Goal: Task Accomplishment & Management: Manage account settings

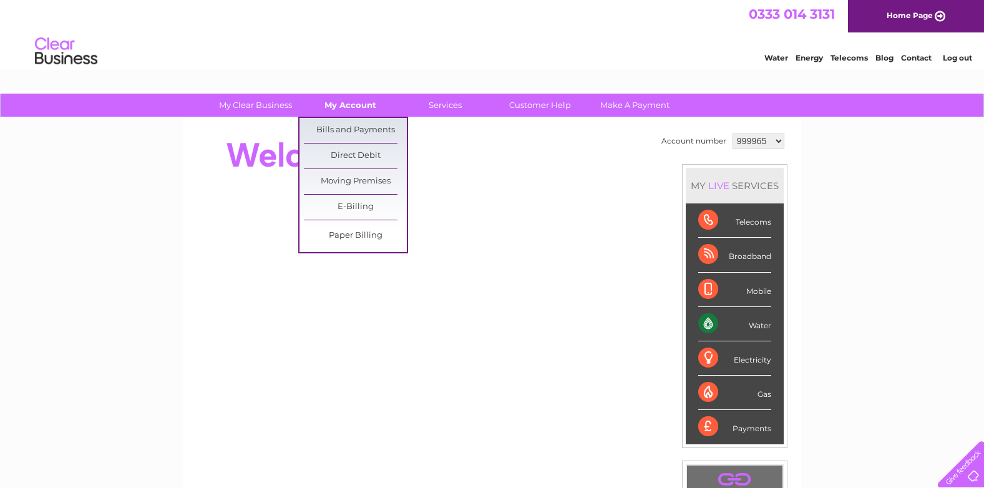
click at [345, 104] on link "My Account" at bounding box center [350, 105] width 103 height 23
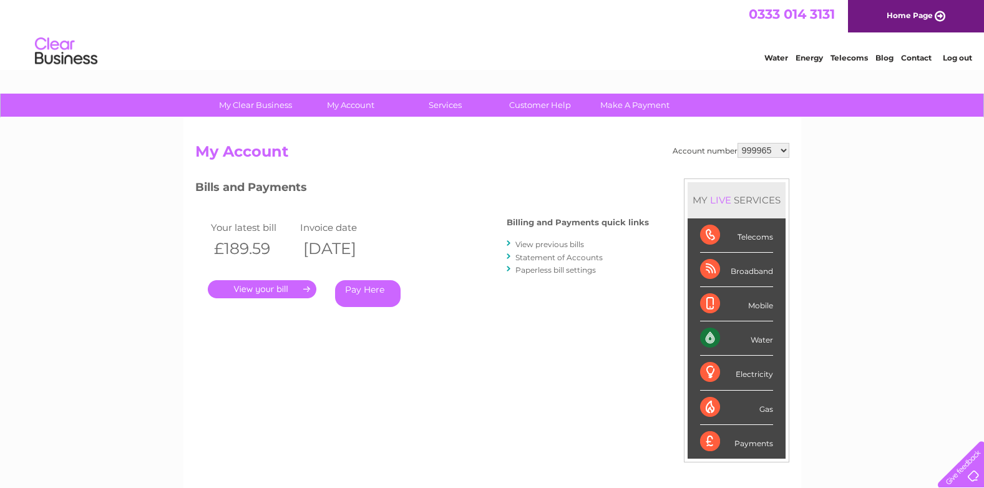
click at [587, 260] on link "Statement of Accounts" at bounding box center [559, 257] width 87 height 9
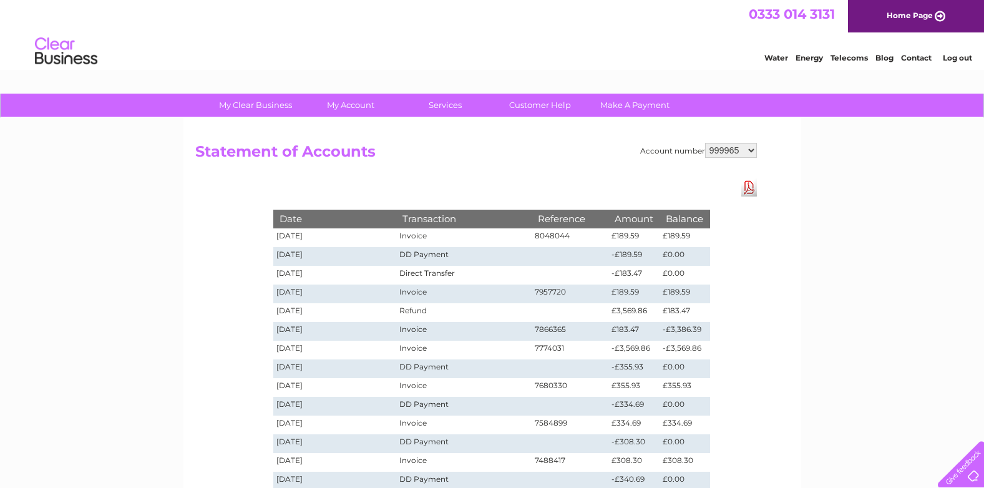
click at [750, 151] on select "999965 999992 1091300" at bounding box center [731, 150] width 52 height 15
select select "999992"
click at [705, 143] on select "999965 999992 1091300" at bounding box center [731, 150] width 52 height 15
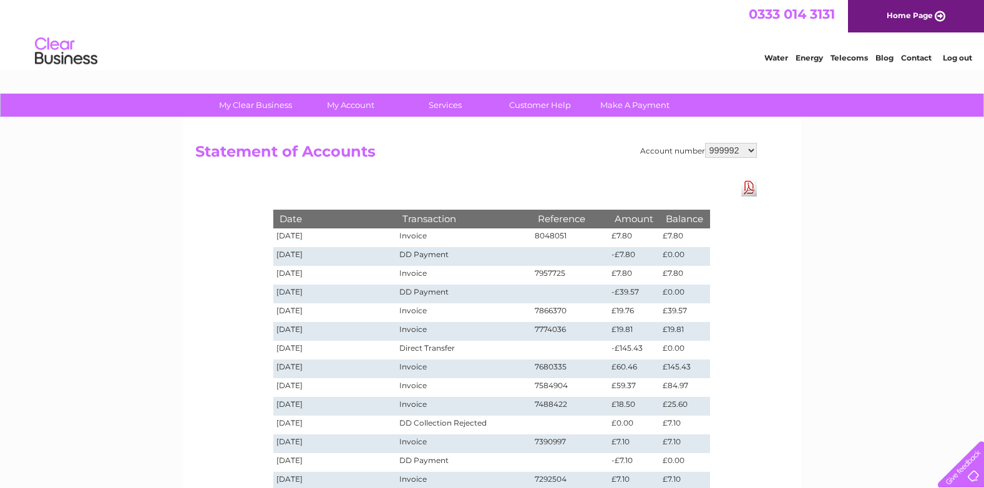
click at [752, 152] on select "999965 999992 1091300" at bounding box center [731, 150] width 52 height 15
select select "1091300"
click at [705, 143] on select "999965 999992 1091300" at bounding box center [731, 150] width 52 height 15
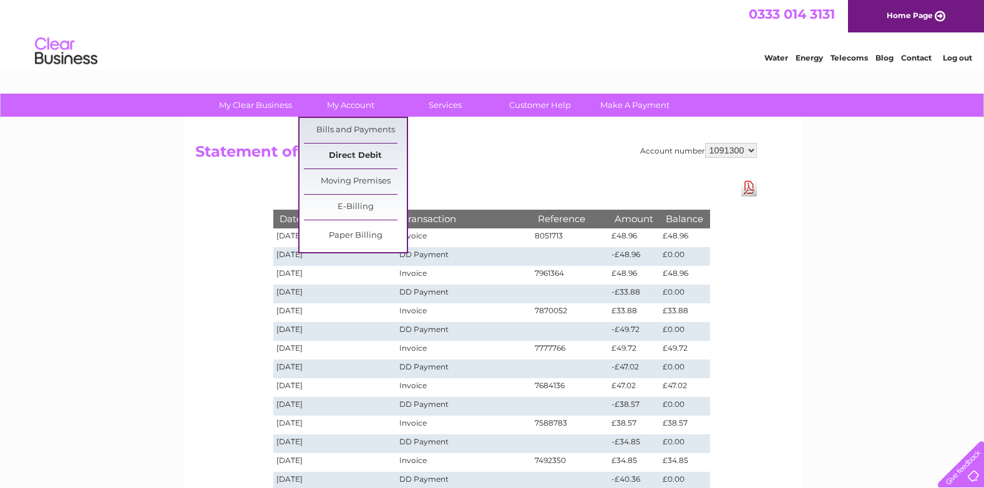
click at [360, 152] on link "Direct Debit" at bounding box center [355, 156] width 103 height 25
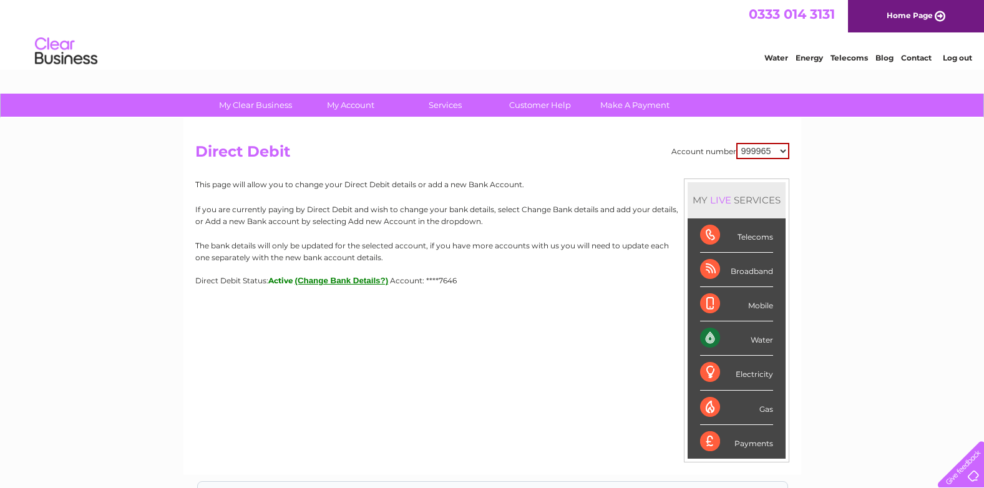
click at [785, 153] on select "999965 999992 1091300" at bounding box center [763, 151] width 53 height 16
select select "999992"
click at [737, 143] on select "999965 999992 1091300" at bounding box center [763, 151] width 53 height 16
click at [784, 149] on select "999965 999992 1091300" at bounding box center [764, 150] width 52 height 15
select select "999965"
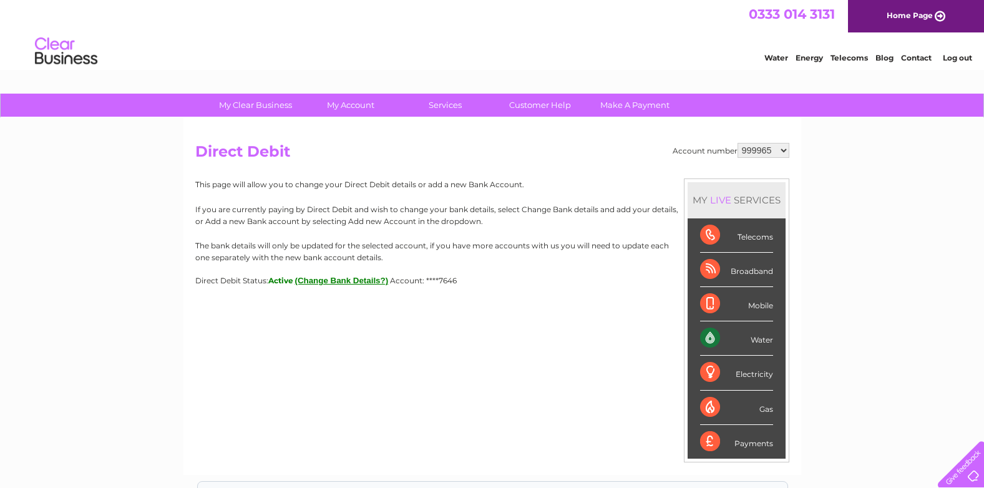
click at [738, 143] on select "999965 999992 1091300" at bounding box center [764, 150] width 52 height 15
click at [903, 174] on div "My Clear Business Login Details My Details My Preferences Link Account My Accou…" at bounding box center [492, 391] width 984 height 595
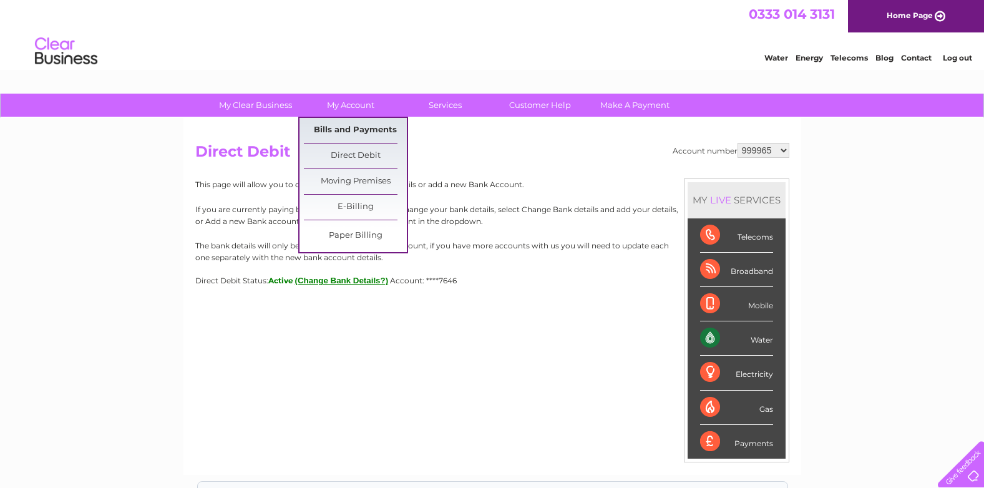
click at [353, 125] on link "Bills and Payments" at bounding box center [355, 130] width 103 height 25
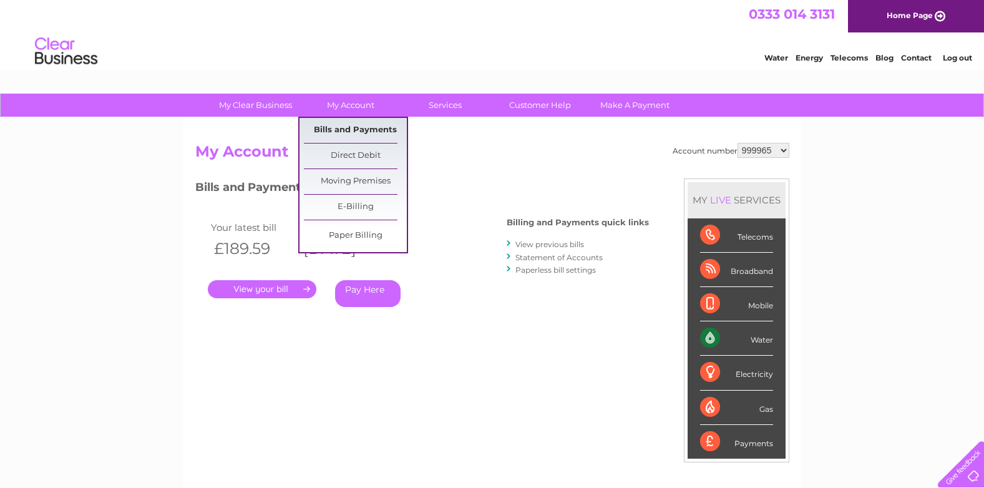
click at [341, 135] on link "Bills and Payments" at bounding box center [355, 130] width 103 height 25
